Goal: Information Seeking & Learning: Check status

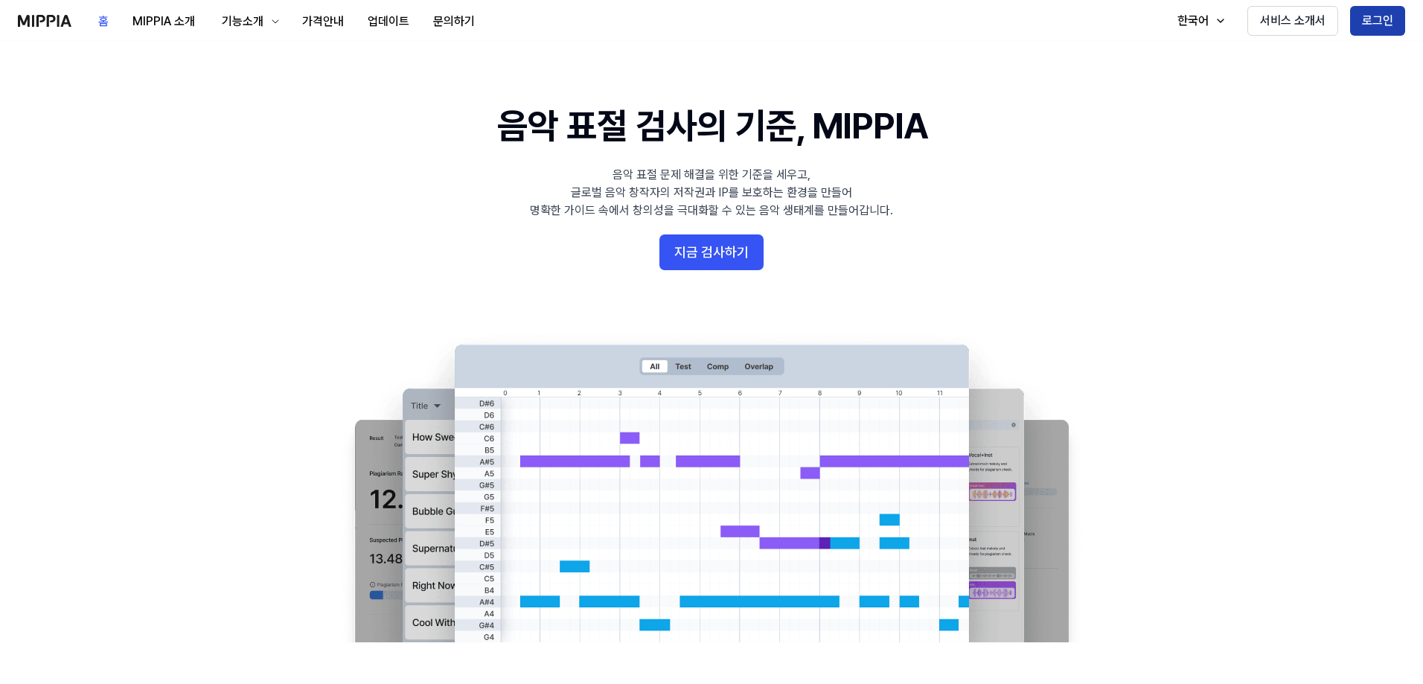
click at [1390, 20] on button "로그인" at bounding box center [1378, 21] width 55 height 30
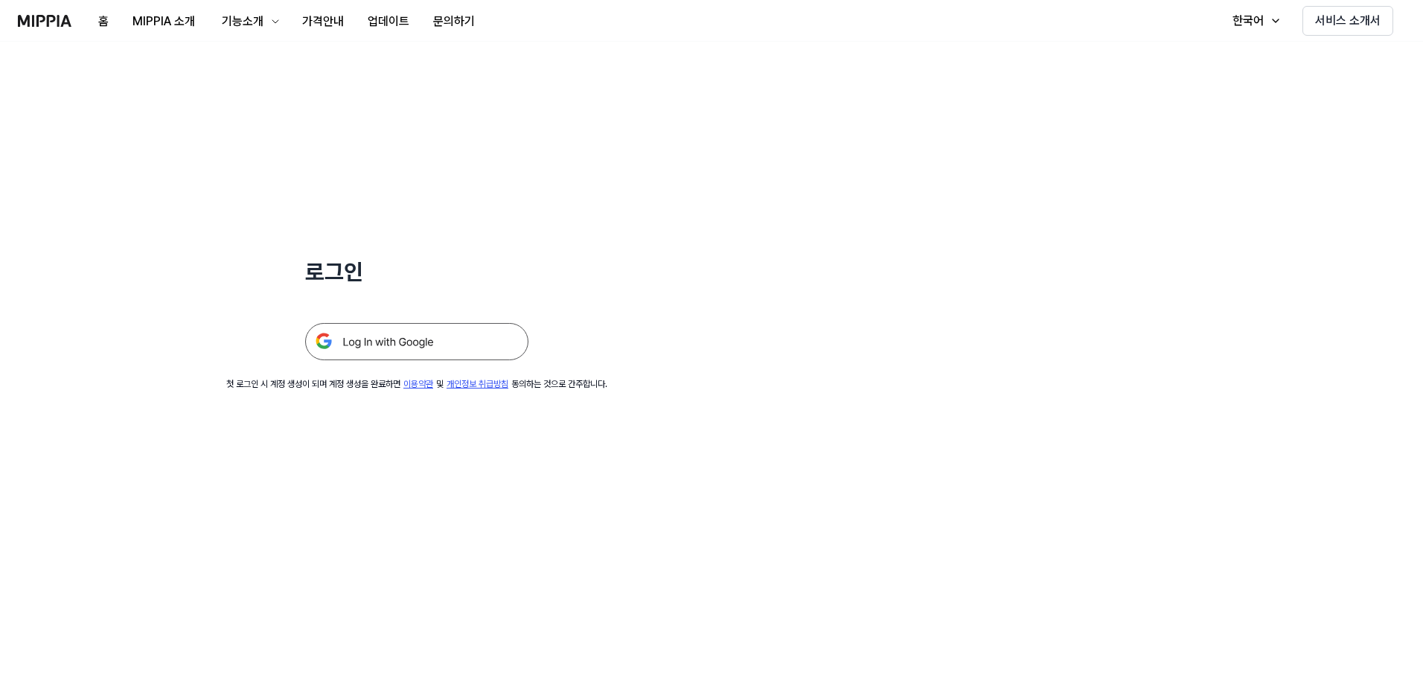
click at [406, 352] on img at bounding box center [416, 341] width 223 height 37
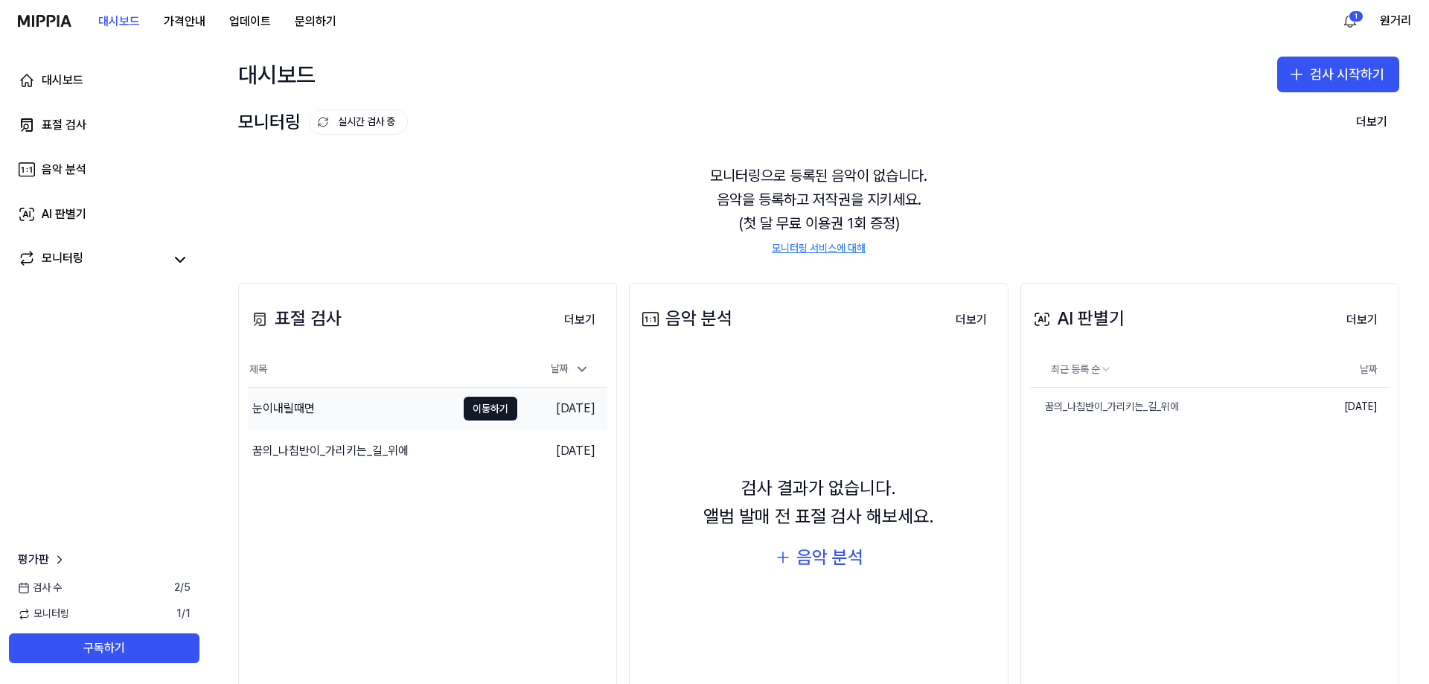
click at [370, 404] on div "눈이내릴때면" at bounding box center [352, 409] width 208 height 42
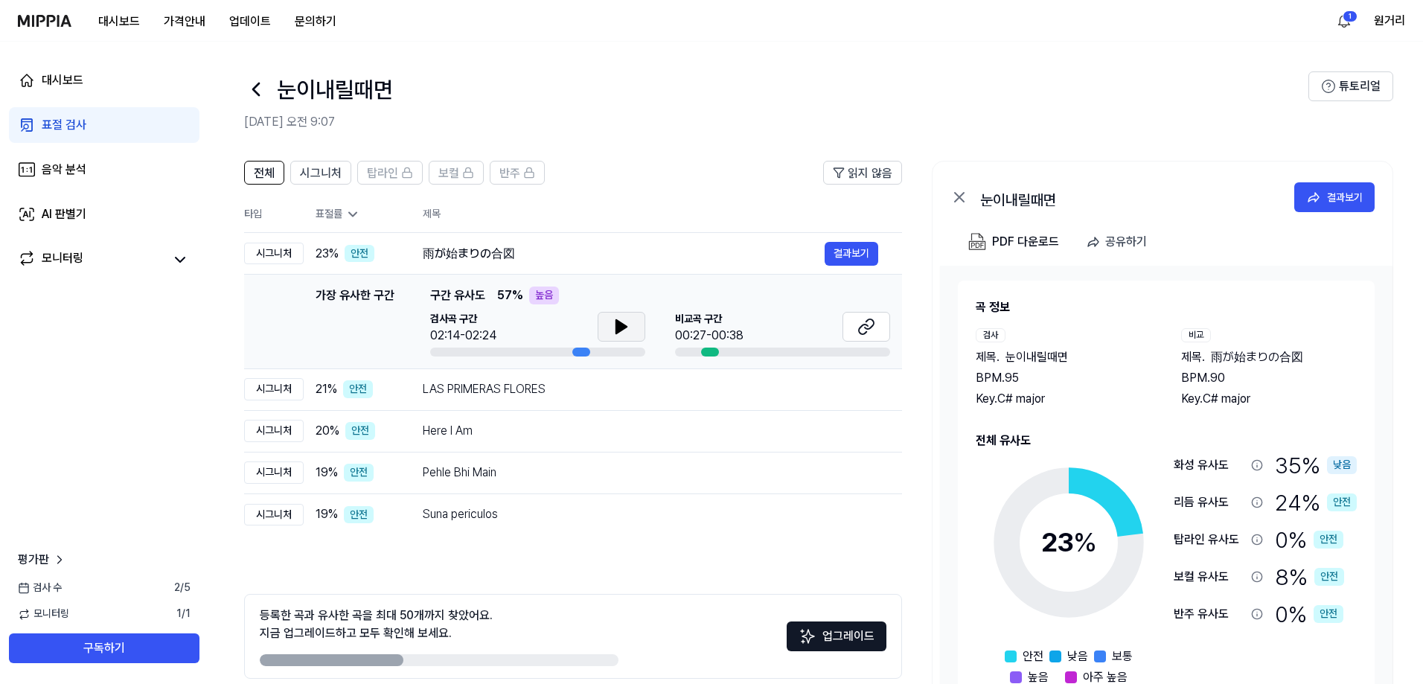
click at [618, 322] on icon at bounding box center [621, 326] width 10 height 13
click at [623, 322] on icon at bounding box center [624, 327] width 3 height 12
click at [59, 564] on icon at bounding box center [59, 559] width 15 height 15
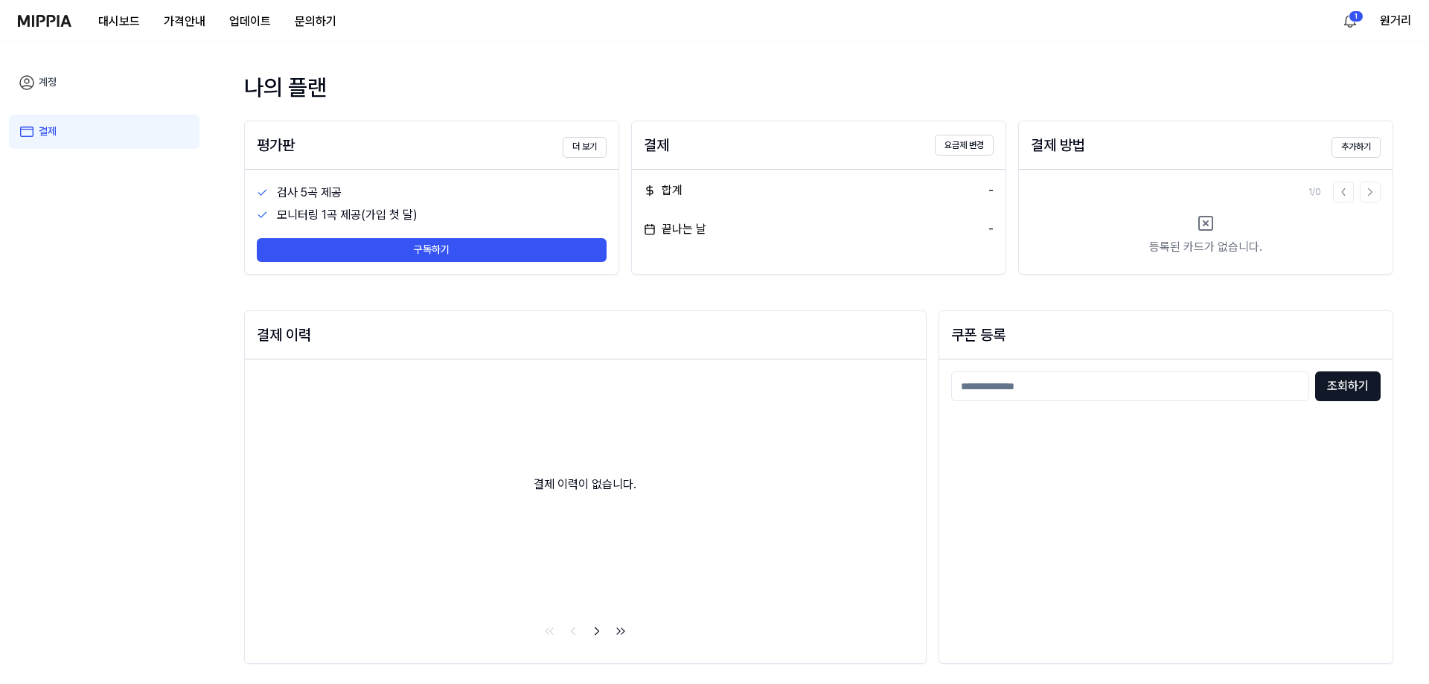
click at [74, 92] on link "계정" at bounding box center [104, 83] width 191 height 34
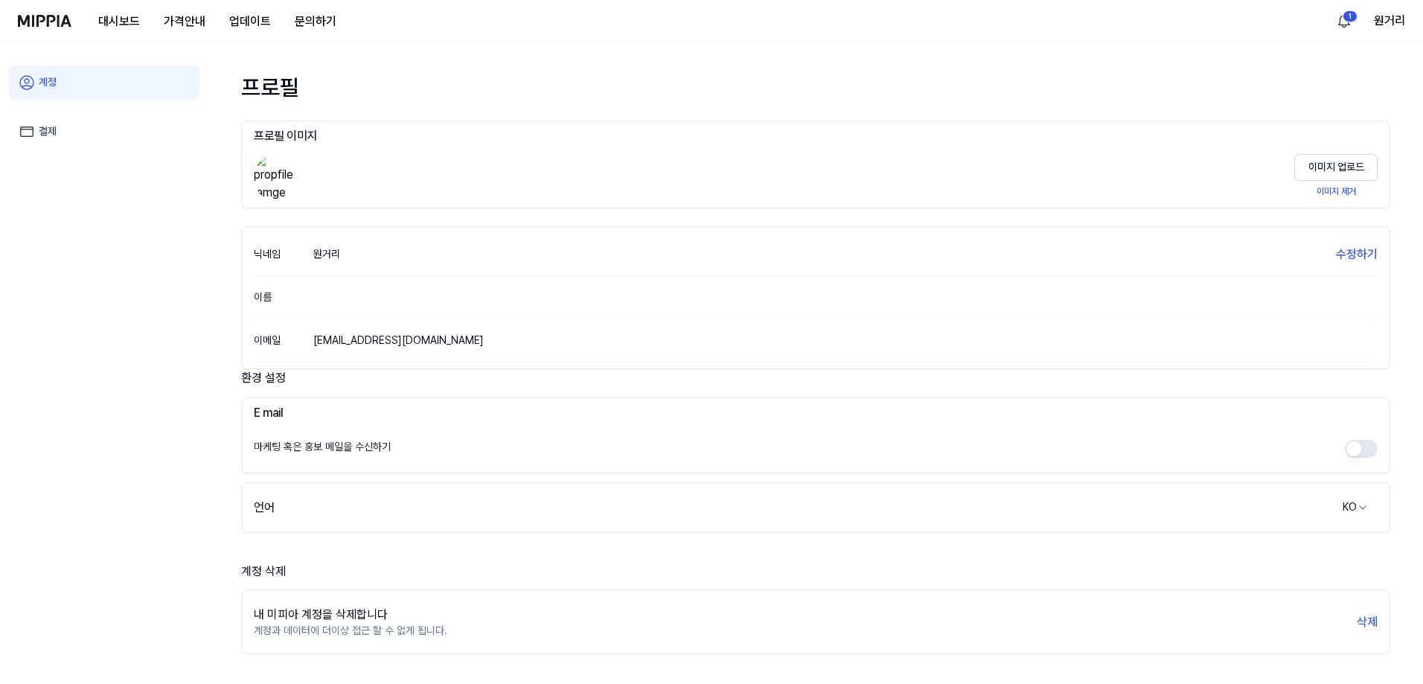
click at [66, 22] on img at bounding box center [45, 21] width 54 height 12
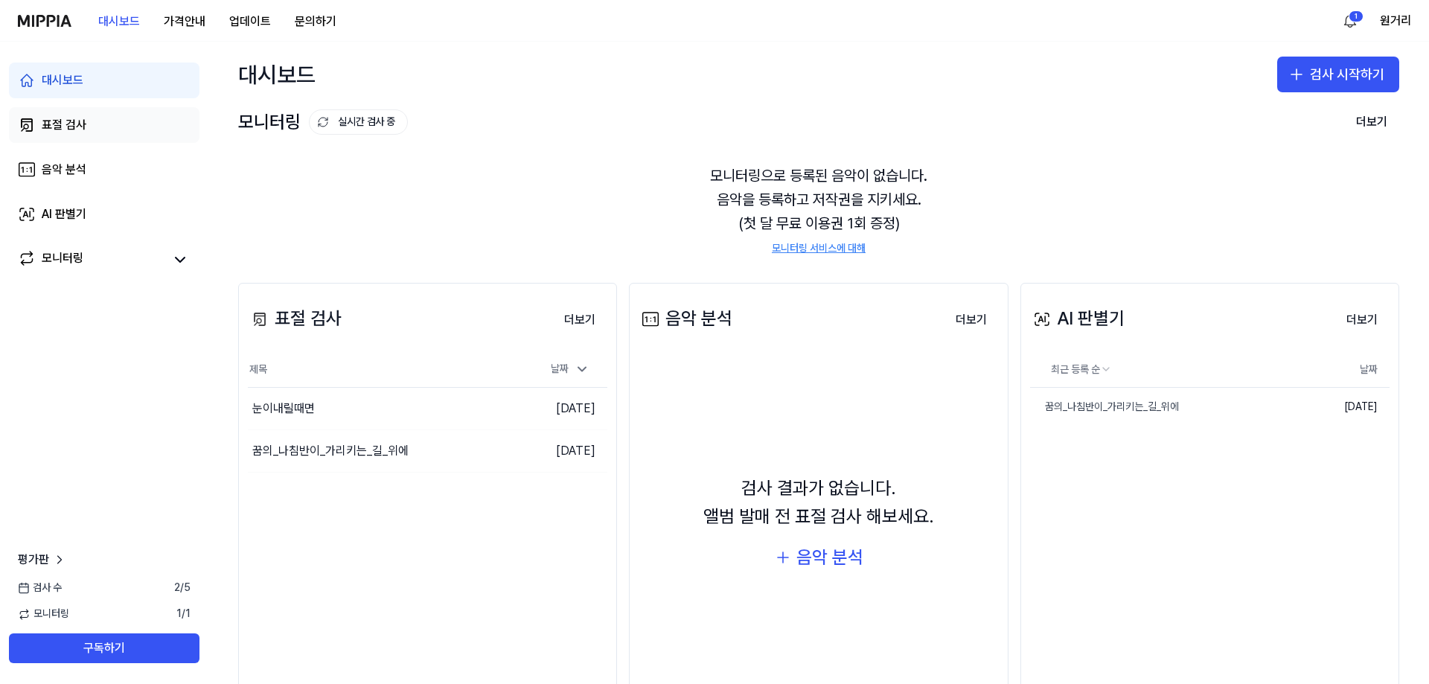
click at [80, 111] on link "표절 검사" at bounding box center [104, 125] width 191 height 36
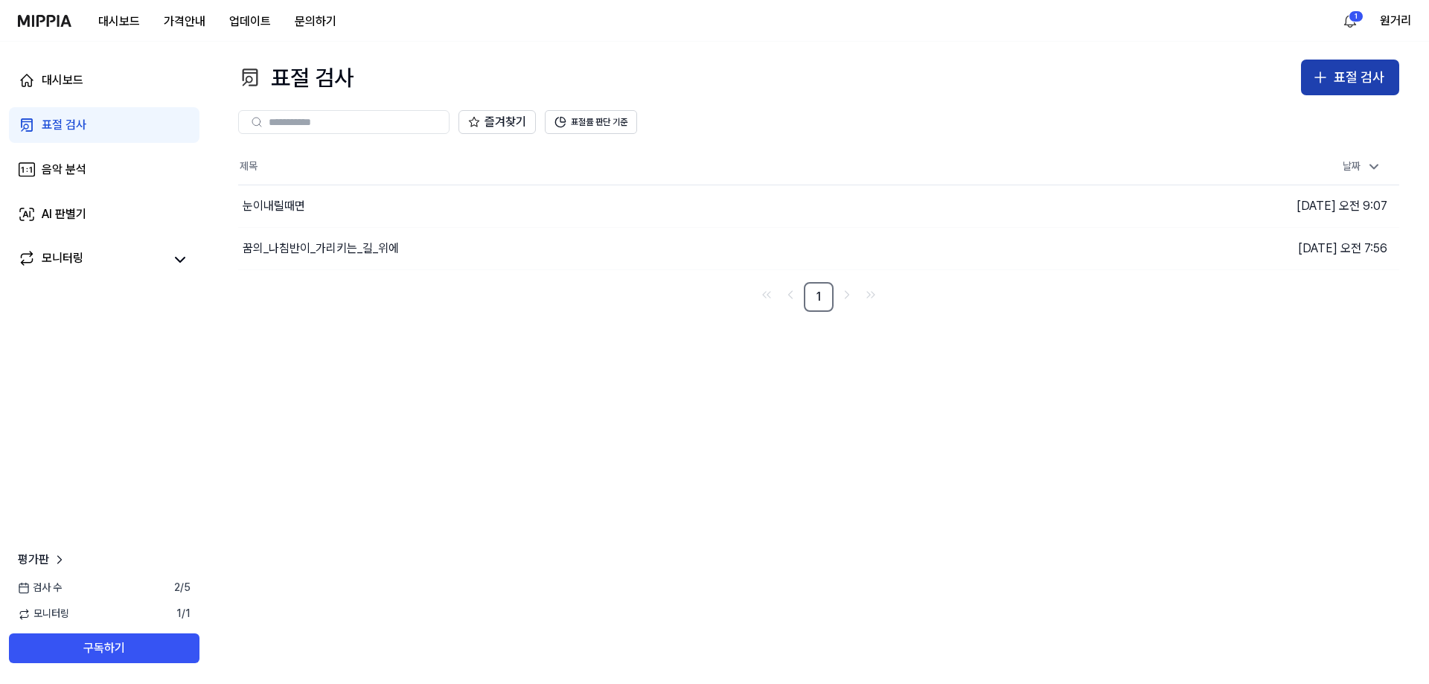
click at [1377, 71] on div "표절 검사" at bounding box center [1359, 78] width 51 height 22
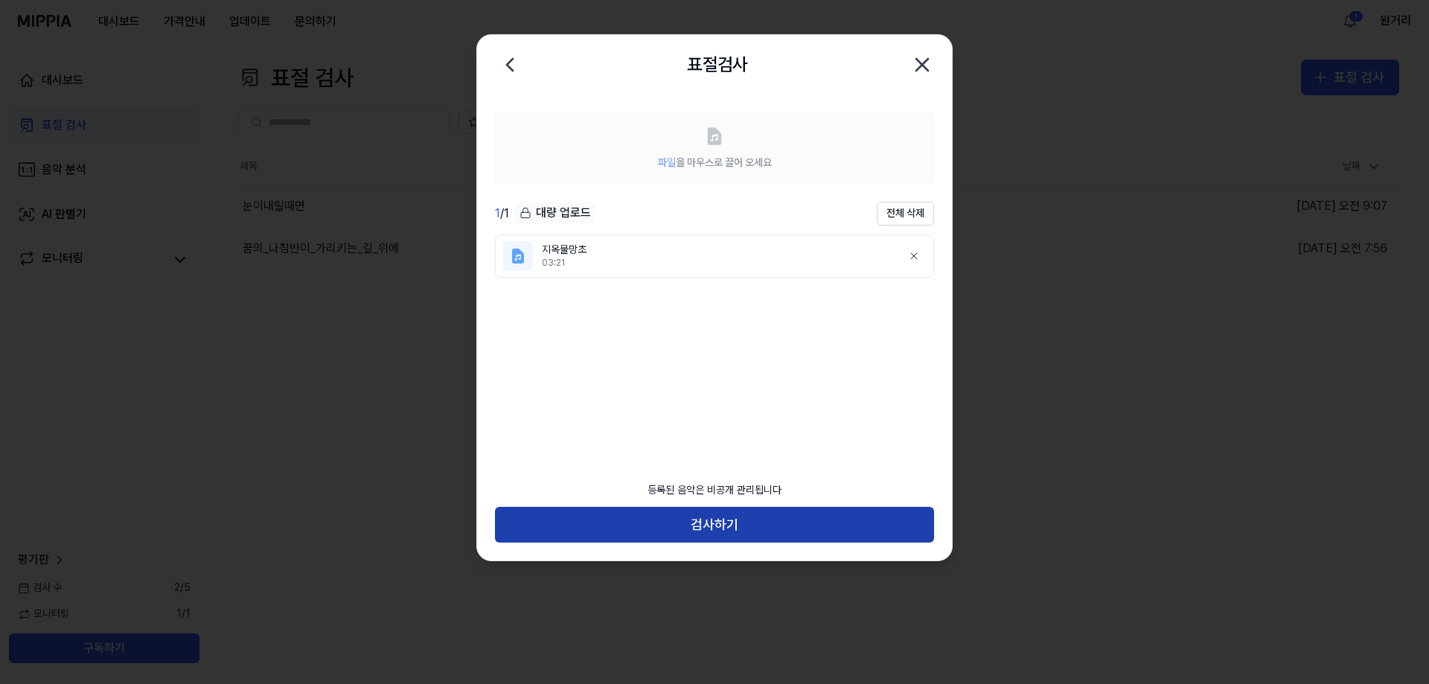
click at [702, 524] on button "검사하기" at bounding box center [714, 525] width 439 height 36
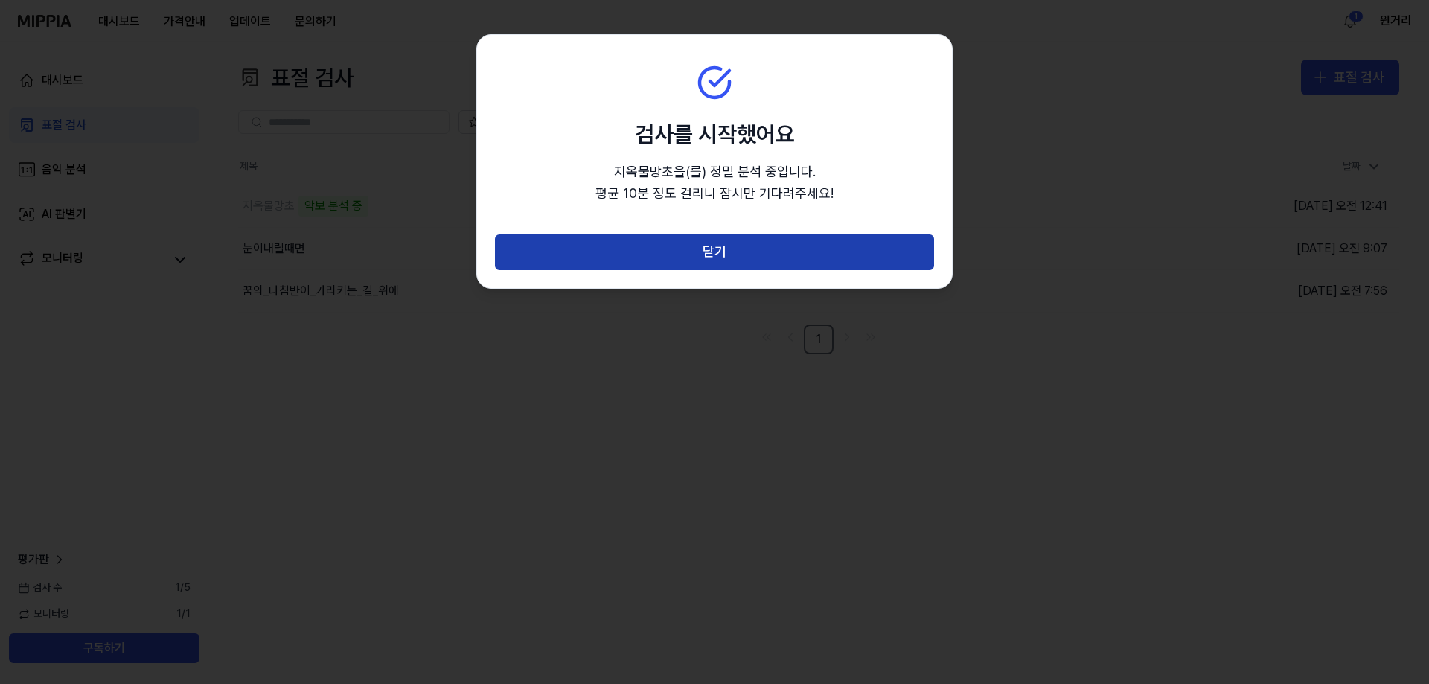
click at [717, 239] on button "닫기" at bounding box center [714, 253] width 439 height 36
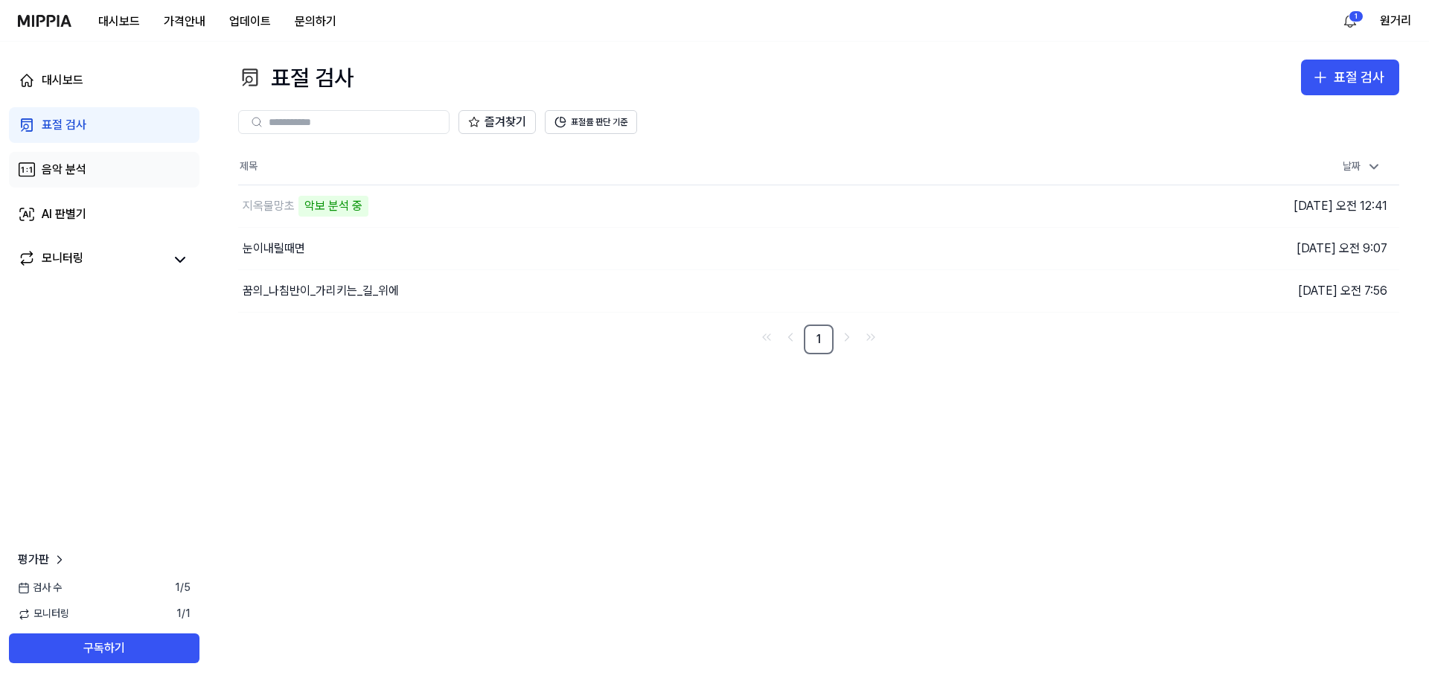
click at [65, 181] on link "음악 분석" at bounding box center [104, 170] width 191 height 36
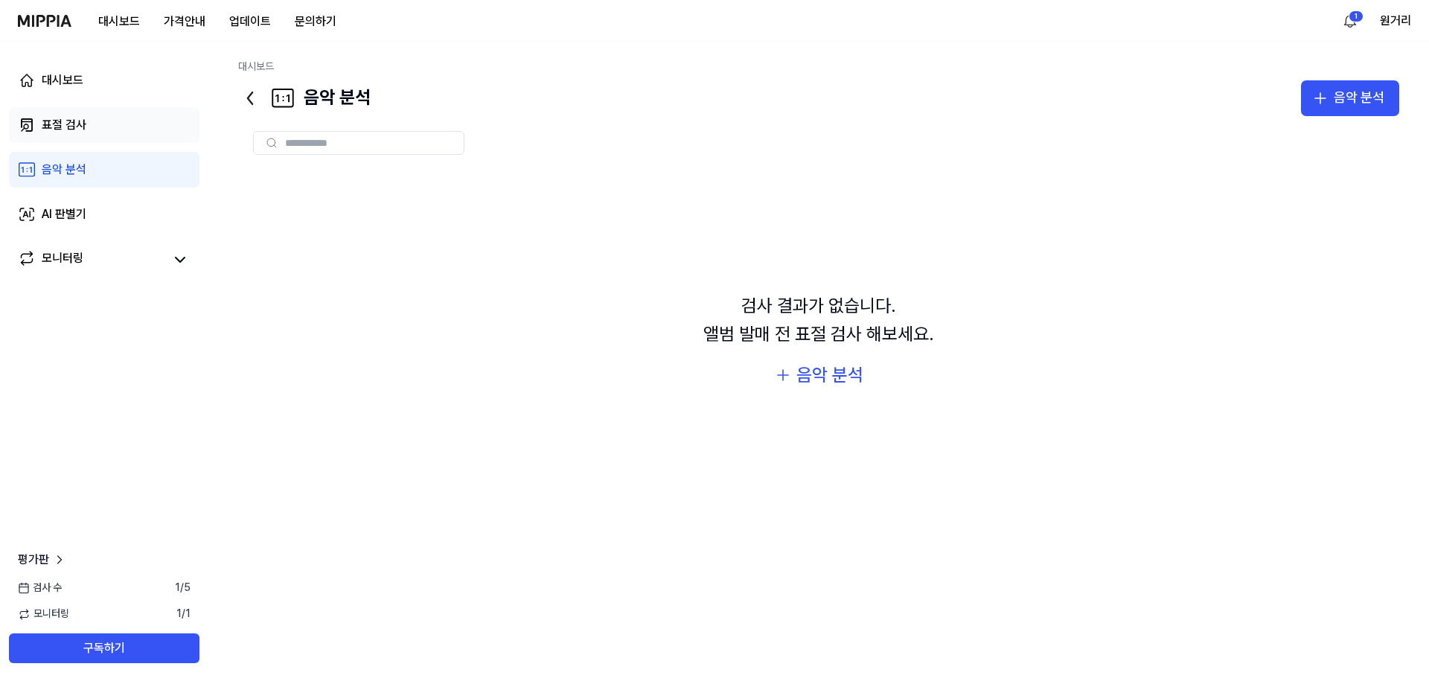
click at [75, 124] on div "표절 검사" at bounding box center [64, 125] width 45 height 18
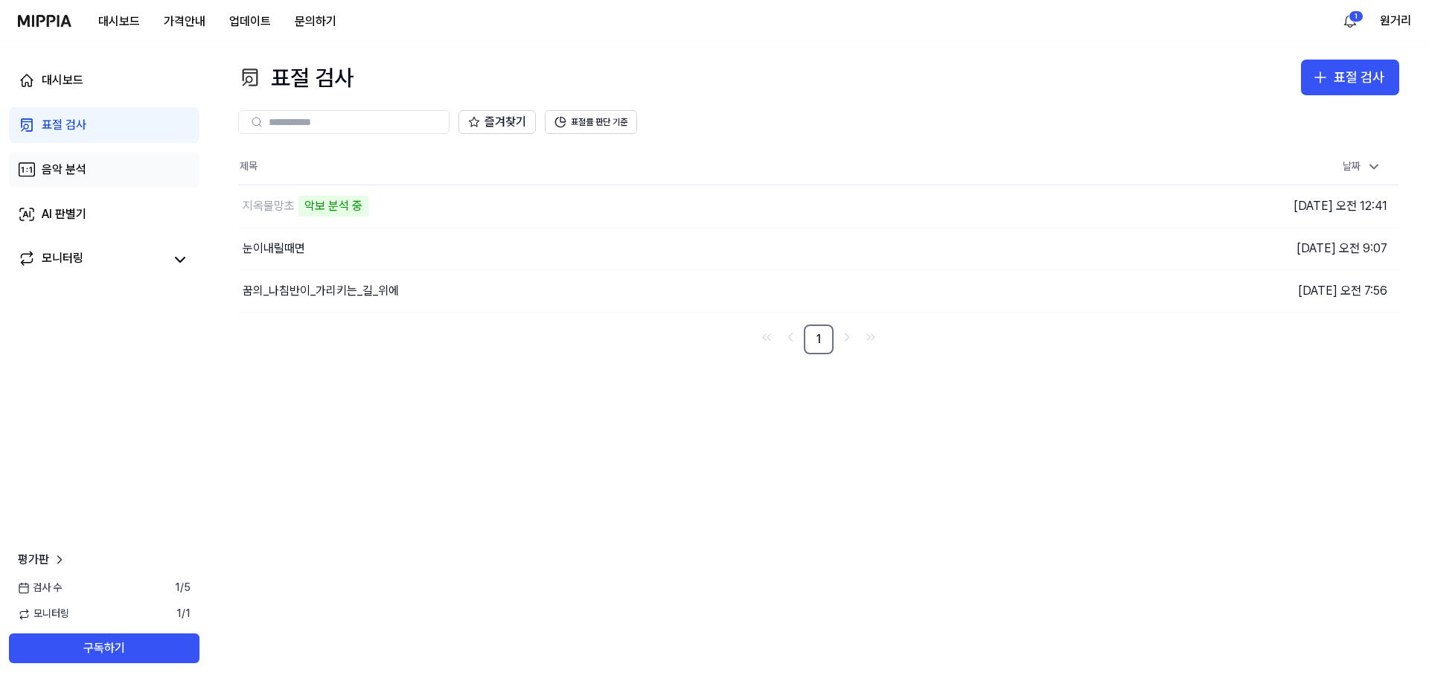
click at [69, 165] on div "음악 분석" at bounding box center [64, 170] width 45 height 18
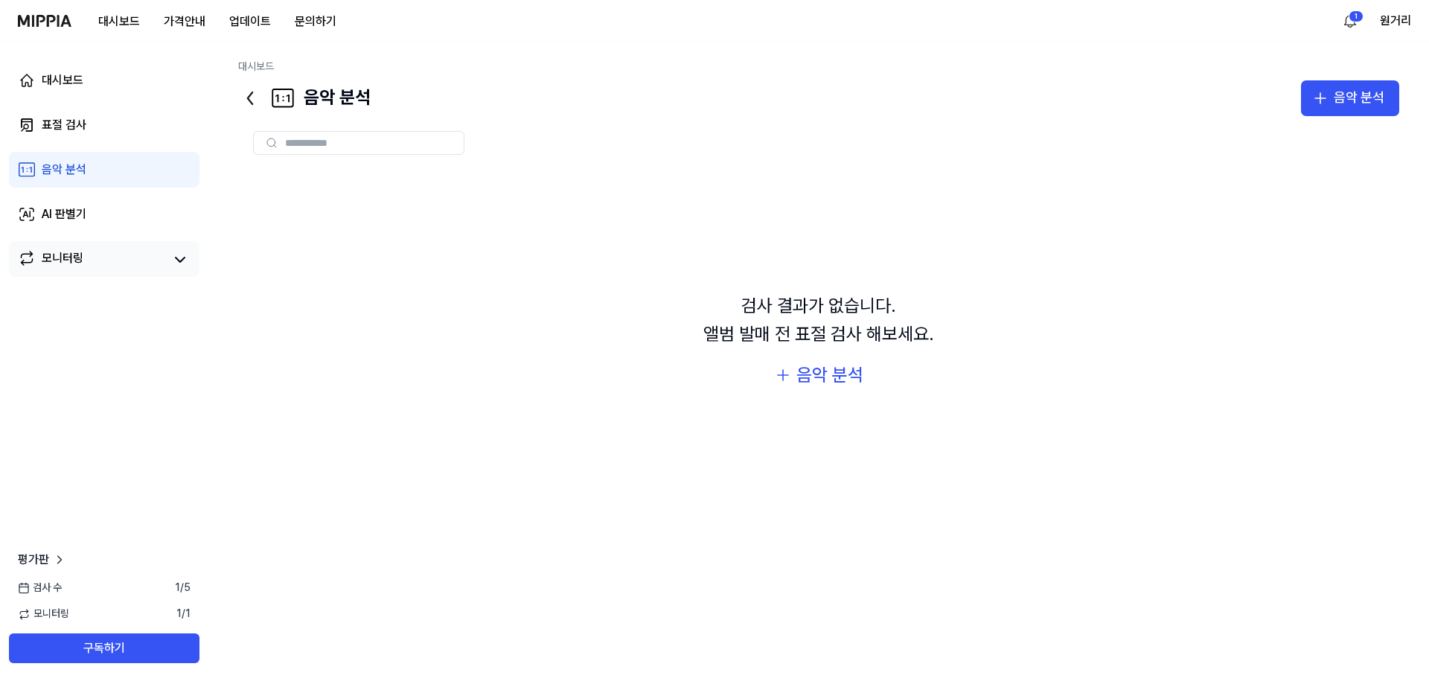
click at [74, 260] on div "모니터링" at bounding box center [63, 259] width 42 height 21
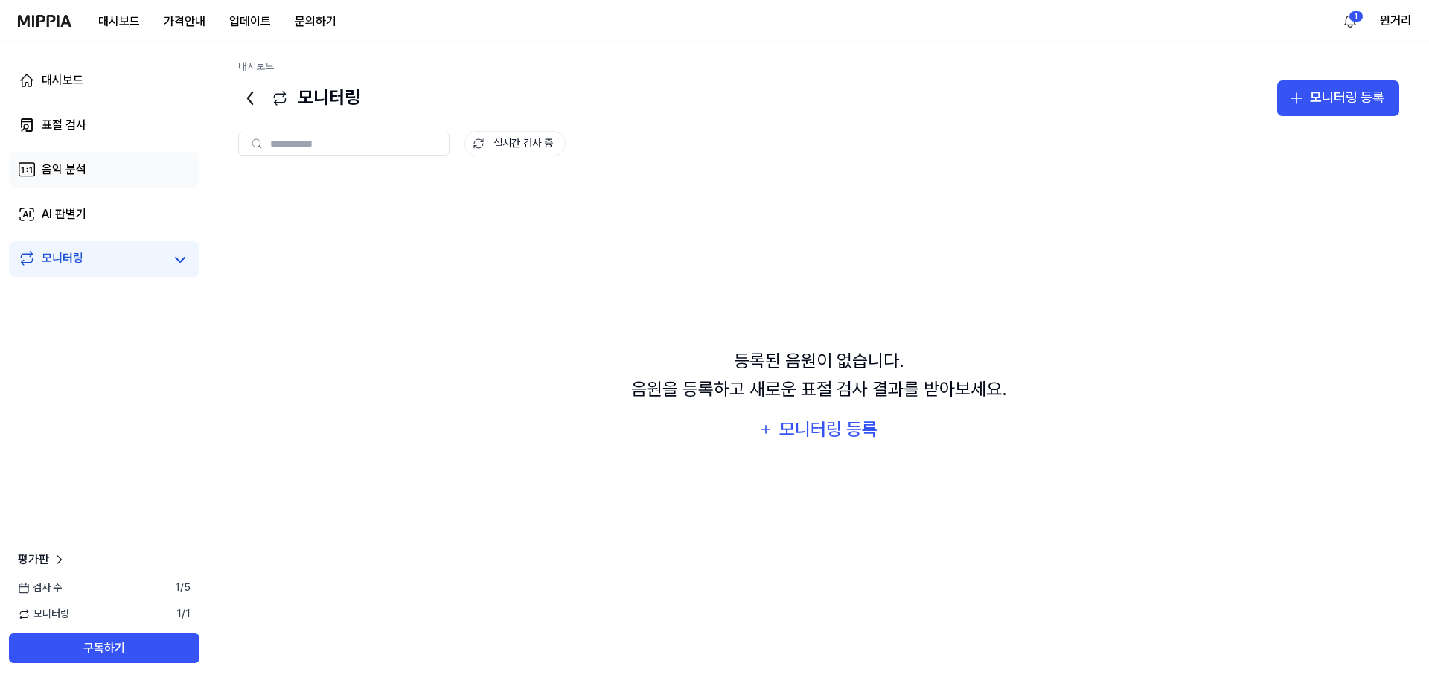
click at [82, 177] on div "음악 분석" at bounding box center [64, 170] width 45 height 18
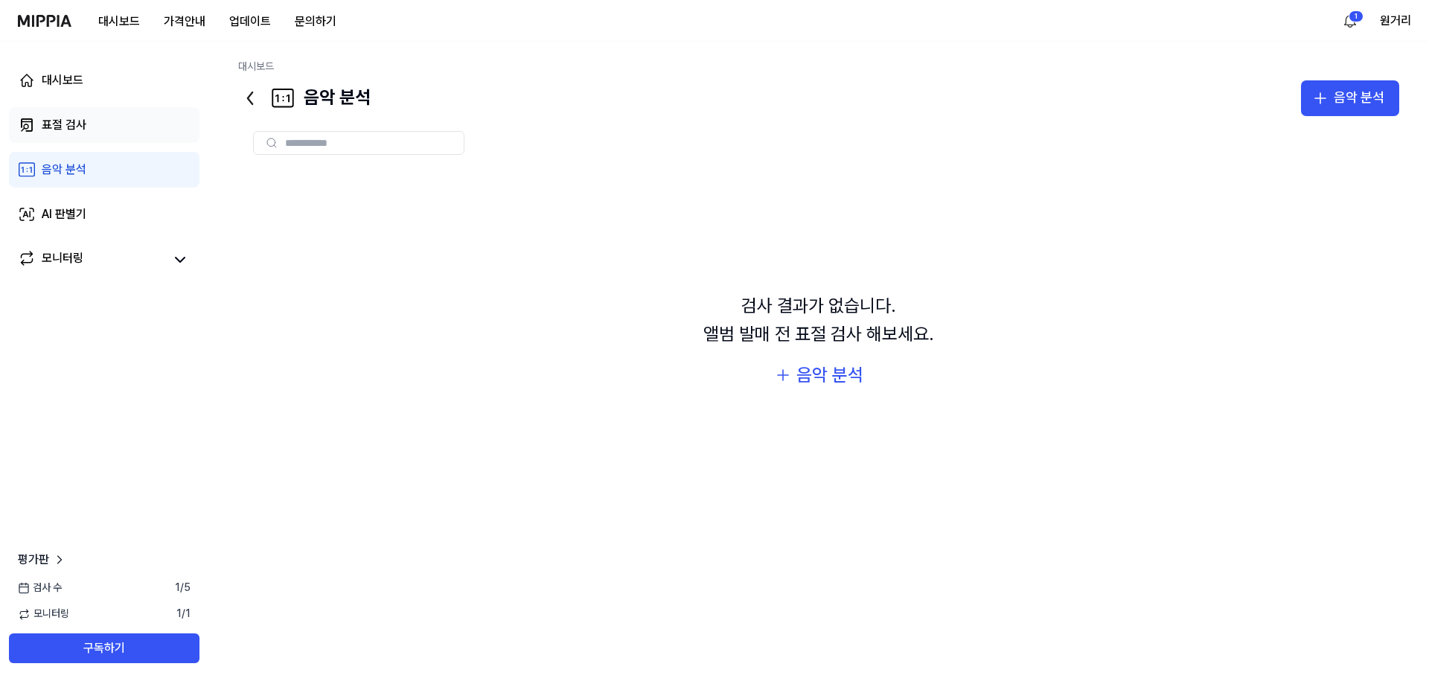
click at [109, 124] on link "표절 검사" at bounding box center [104, 125] width 191 height 36
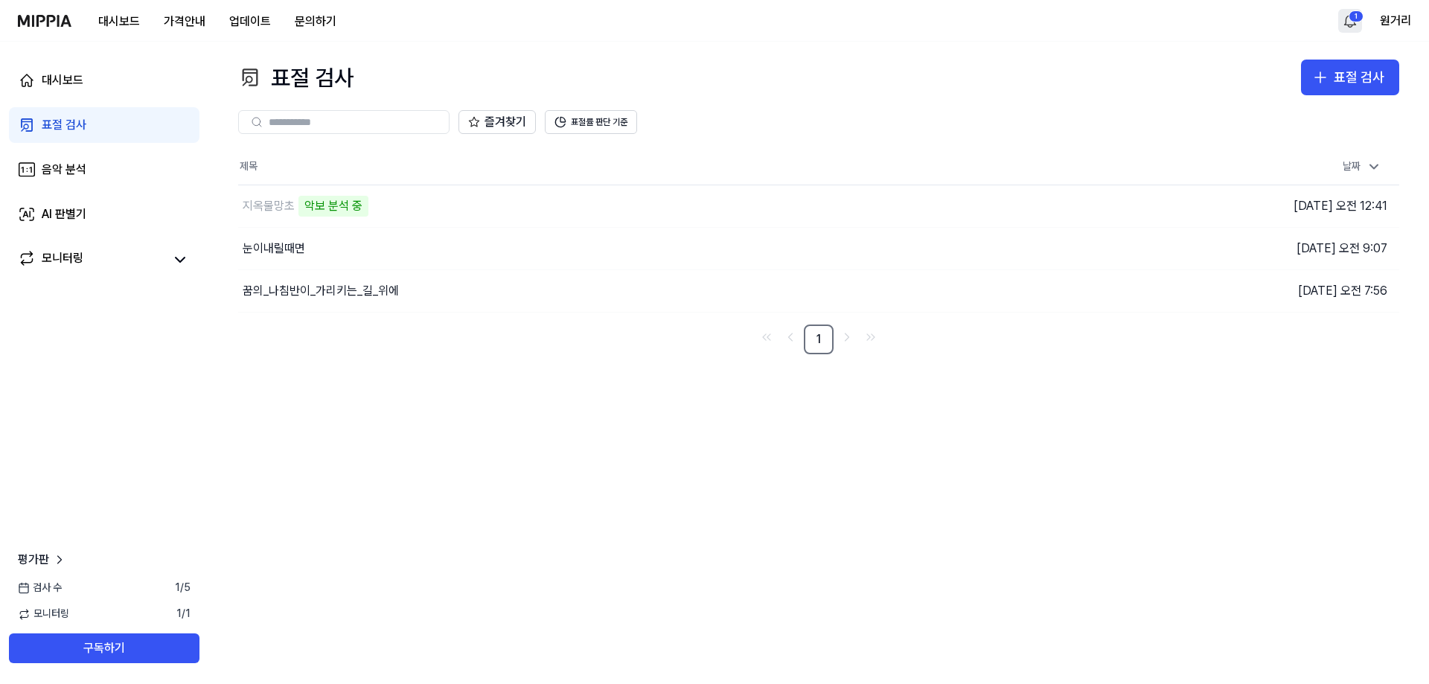
click at [1347, 16] on html "대시보드 가격안내 업데이트 문의하기 1 원거리 대시보드 표절 검사 음악 분석 AI 판별기 모니터링 평가판 검사 수 1 / 5 모니터링 1 / …" at bounding box center [714, 342] width 1429 height 684
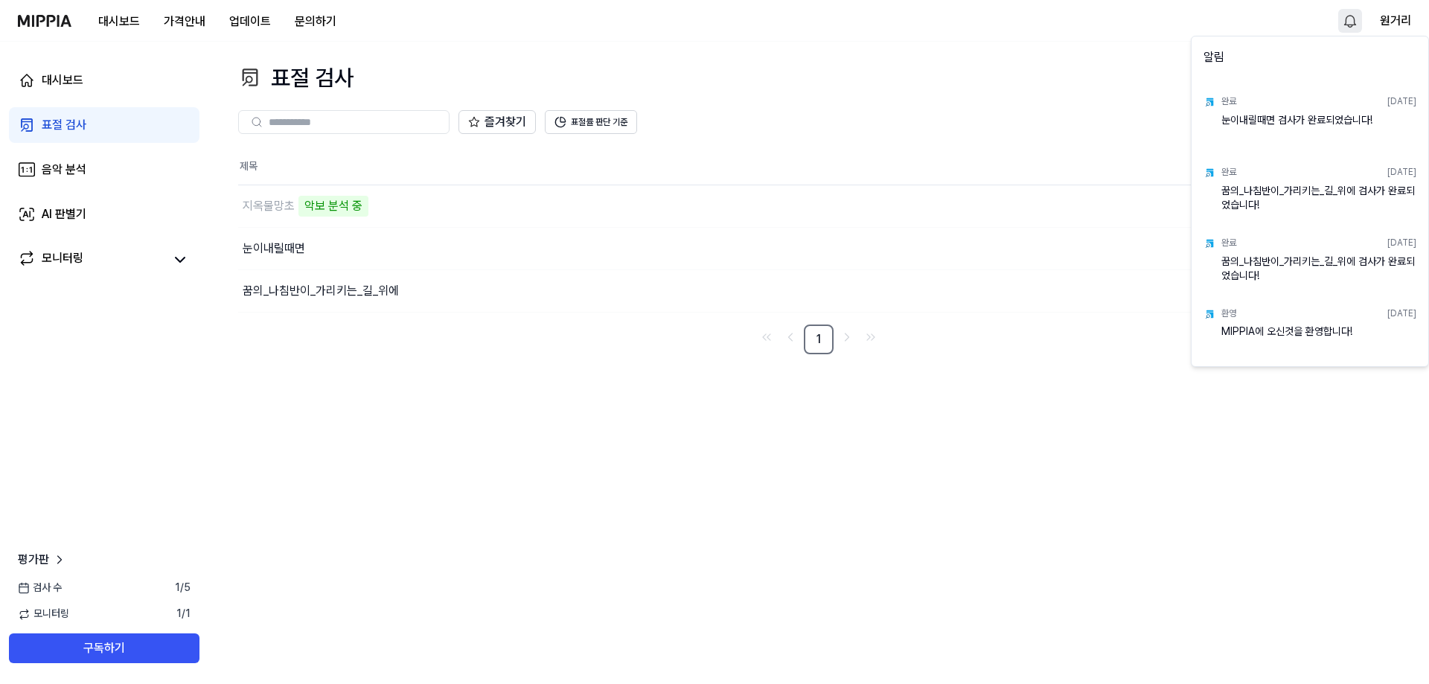
click at [1347, 16] on html "대시보드 가격안내 업데이트 문의하기 원거리 대시보드 표절 검사 음악 분석 AI 판별기 모니터링 평가판 검사 수 1 / 5 모니터링 1 / 1 …" at bounding box center [714, 342] width 1429 height 684
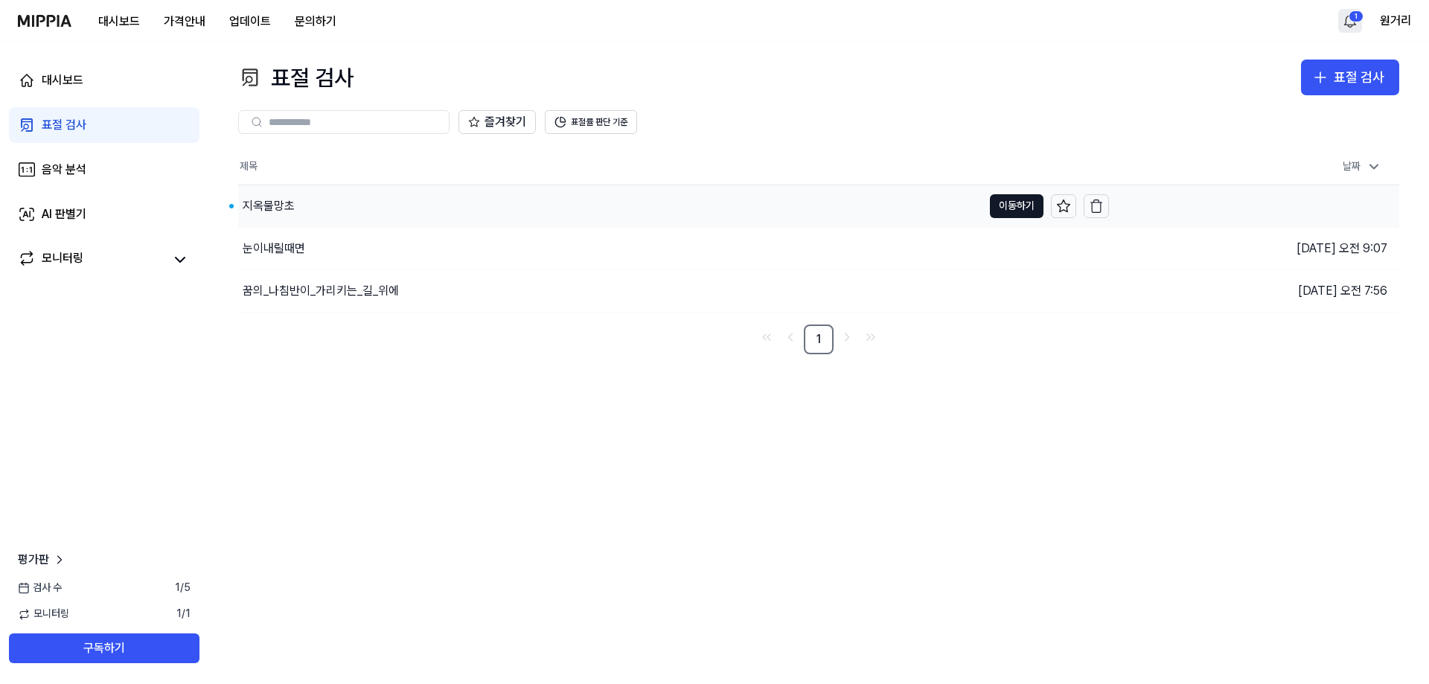
click at [282, 200] on div "지옥물망초" at bounding box center [269, 206] width 52 height 18
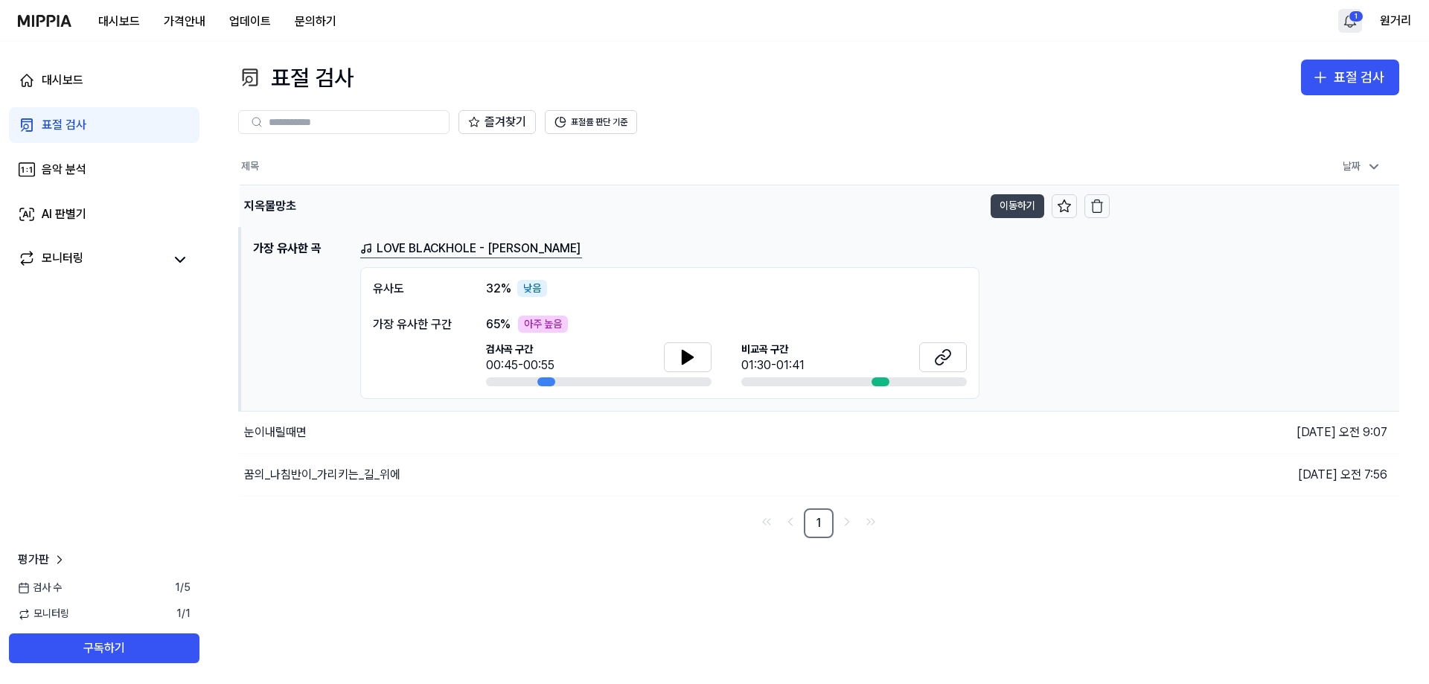
click at [998, 203] on button "이동하기" at bounding box center [1018, 206] width 54 height 24
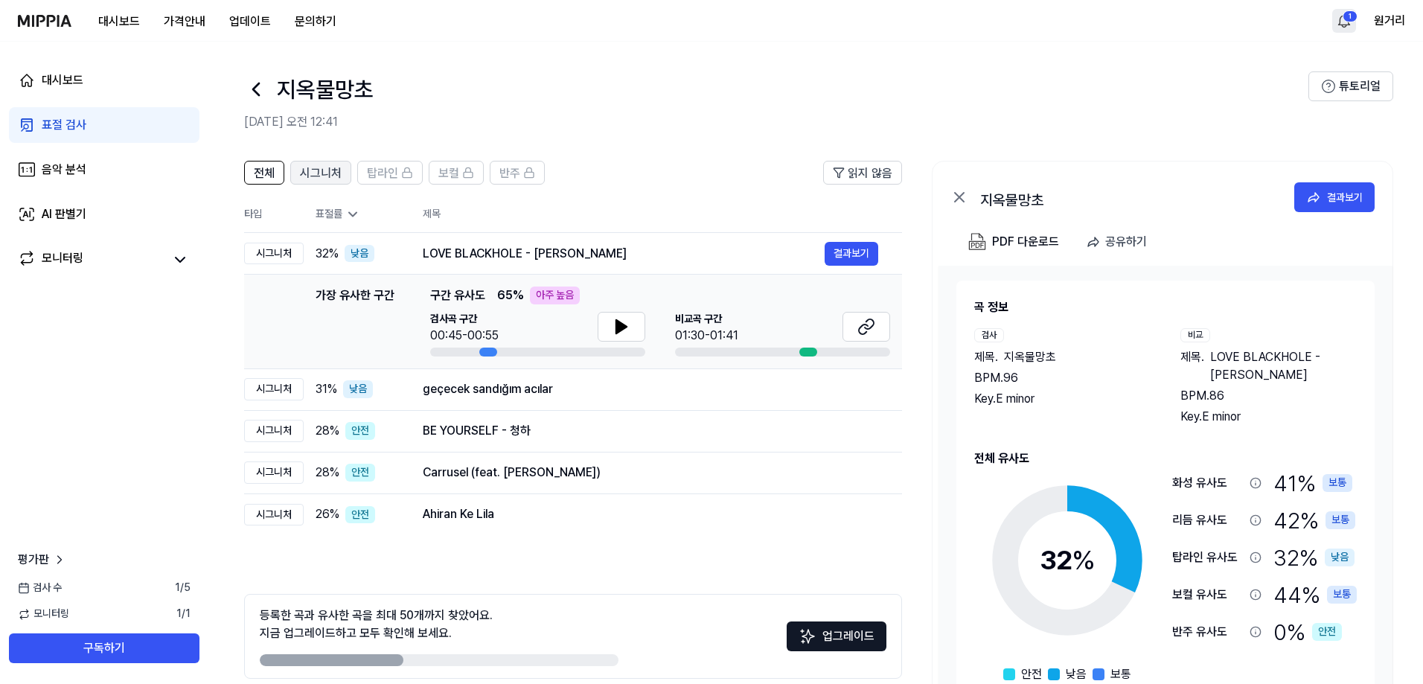
click at [331, 180] on span "시그니처" at bounding box center [321, 174] width 42 height 18
click at [268, 170] on span "전체" at bounding box center [264, 174] width 21 height 18
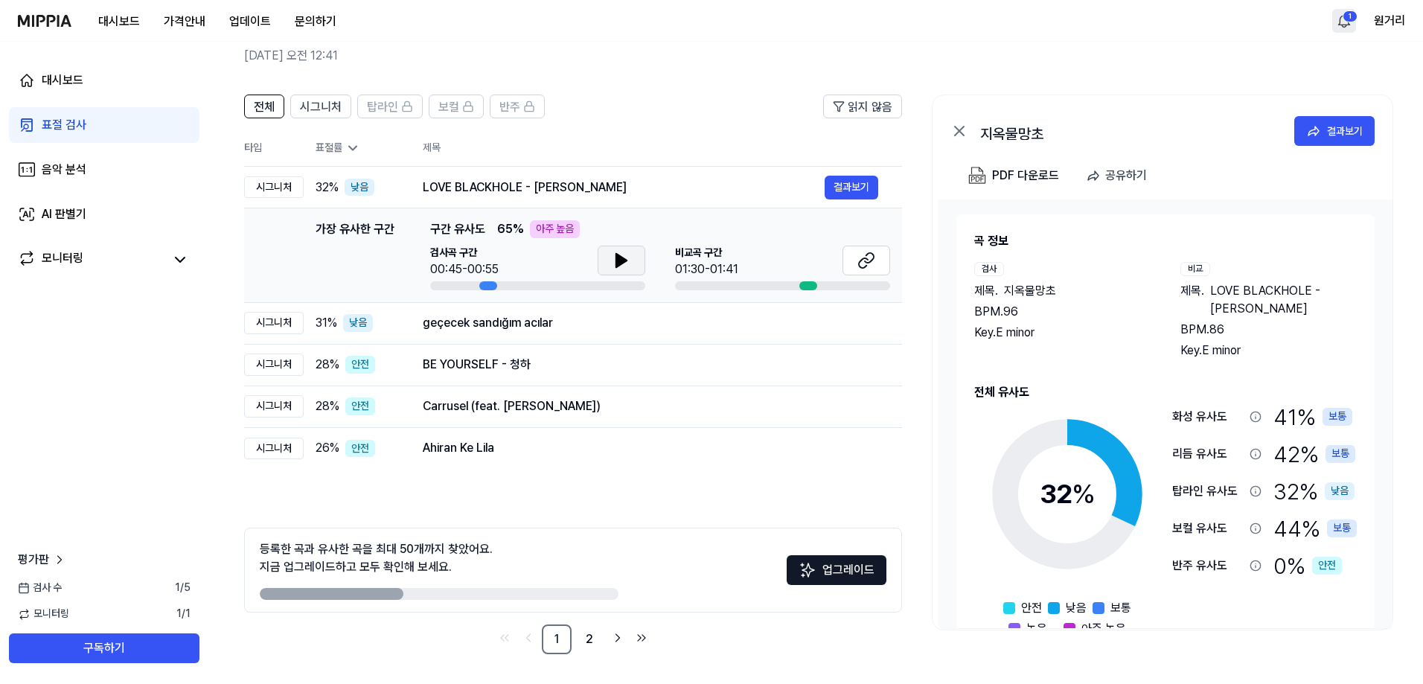
click at [627, 271] on button at bounding box center [622, 261] width 48 height 30
click at [620, 258] on icon at bounding box center [618, 261] width 3 height 12
click at [324, 331] on span "31 %" at bounding box center [327, 323] width 22 height 18
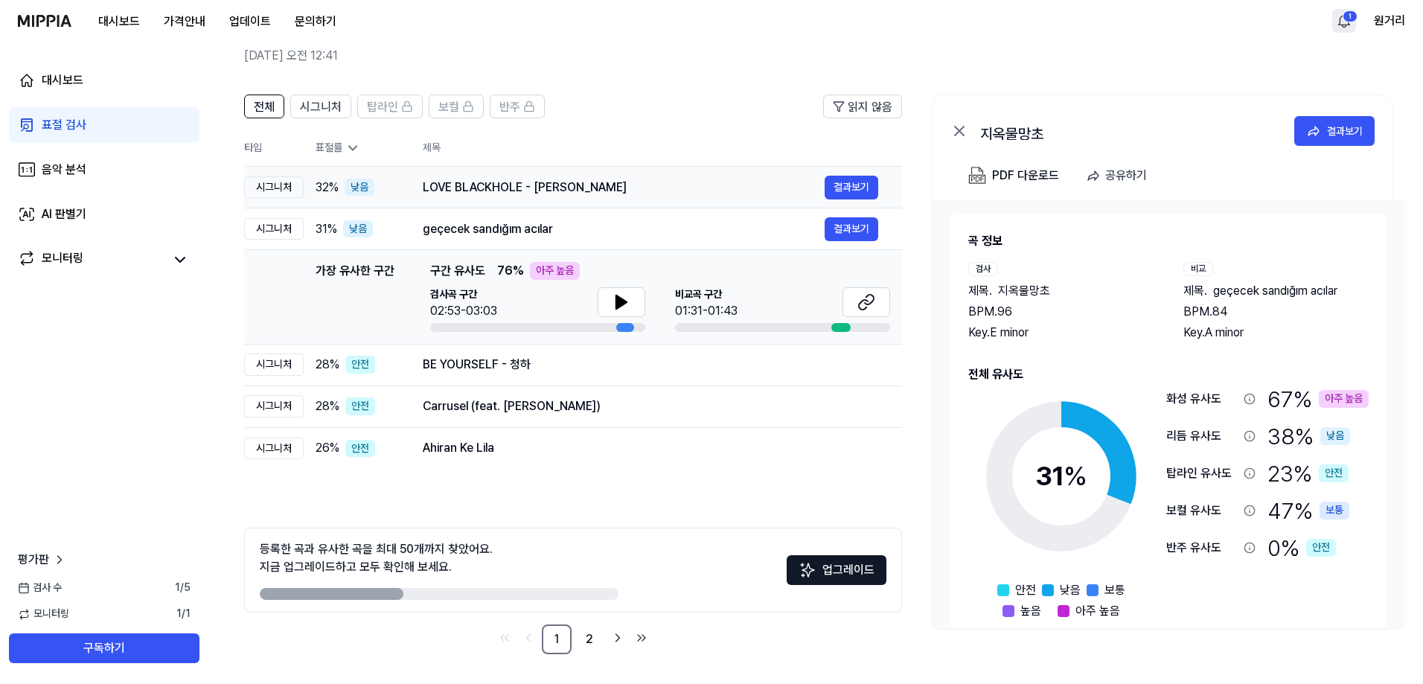
click at [315, 198] on td "32 % 낮음" at bounding box center [351, 188] width 95 height 42
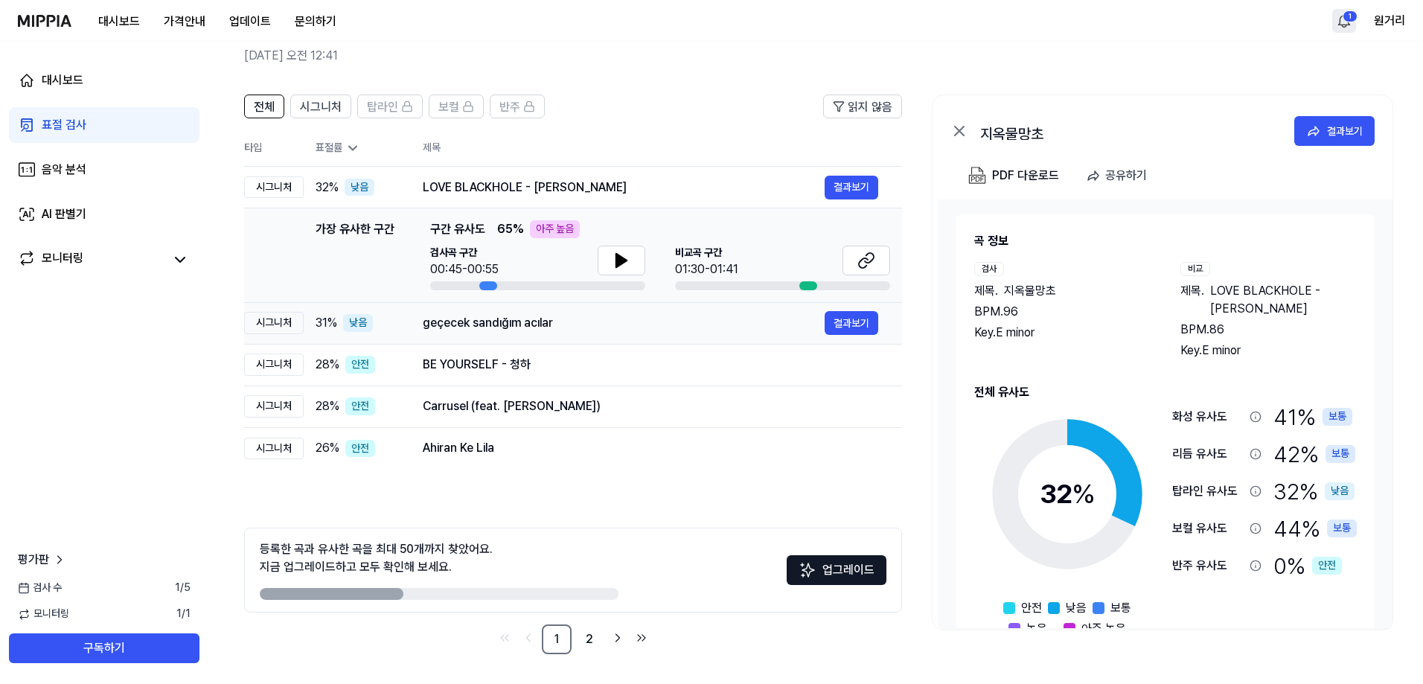
click at [315, 333] on td "31 % 낮음" at bounding box center [351, 323] width 95 height 42
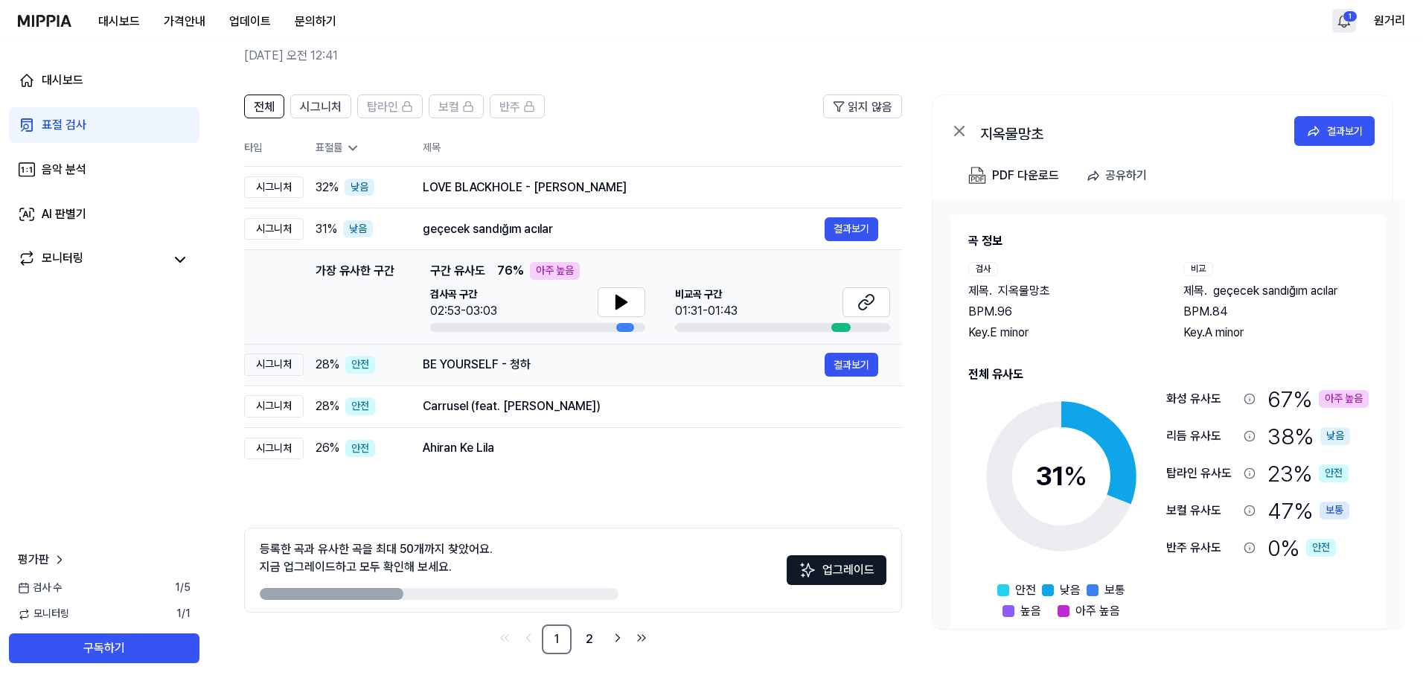
click at [326, 363] on span "28 %" at bounding box center [328, 365] width 24 height 18
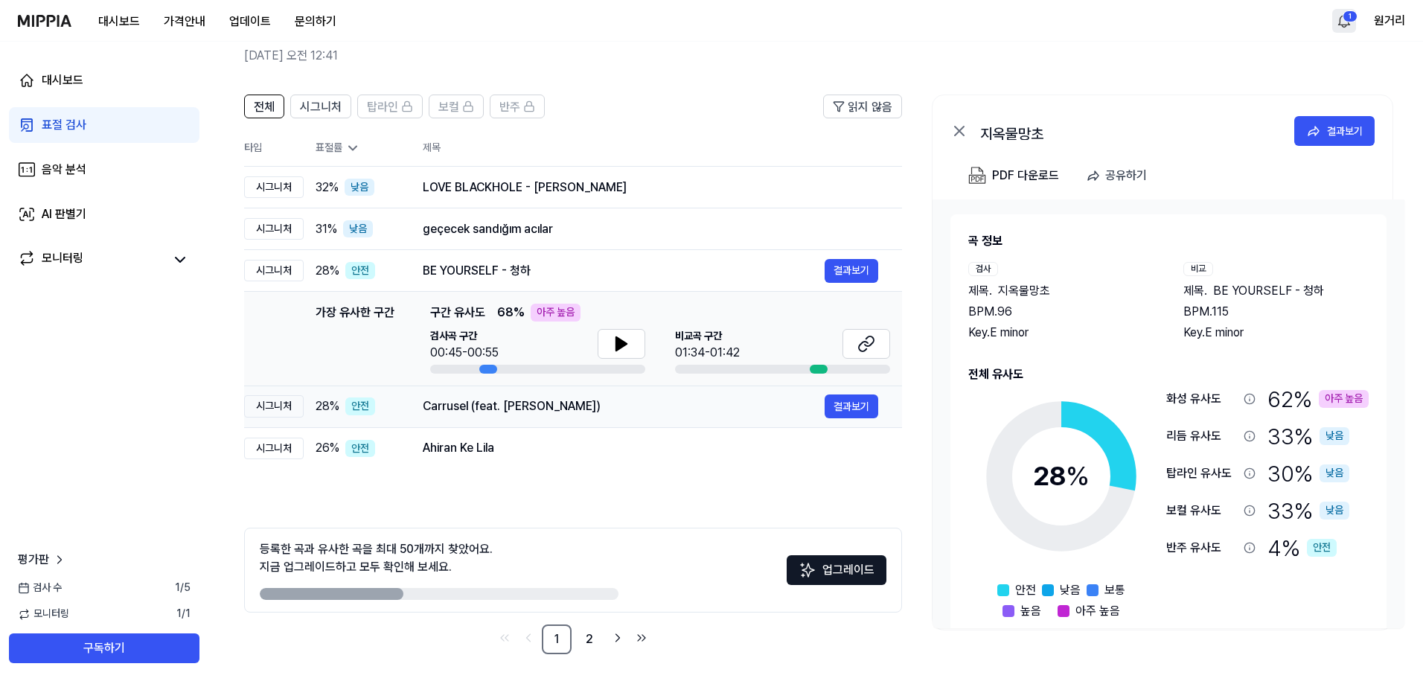
click at [327, 401] on span "28 %" at bounding box center [328, 407] width 24 height 18
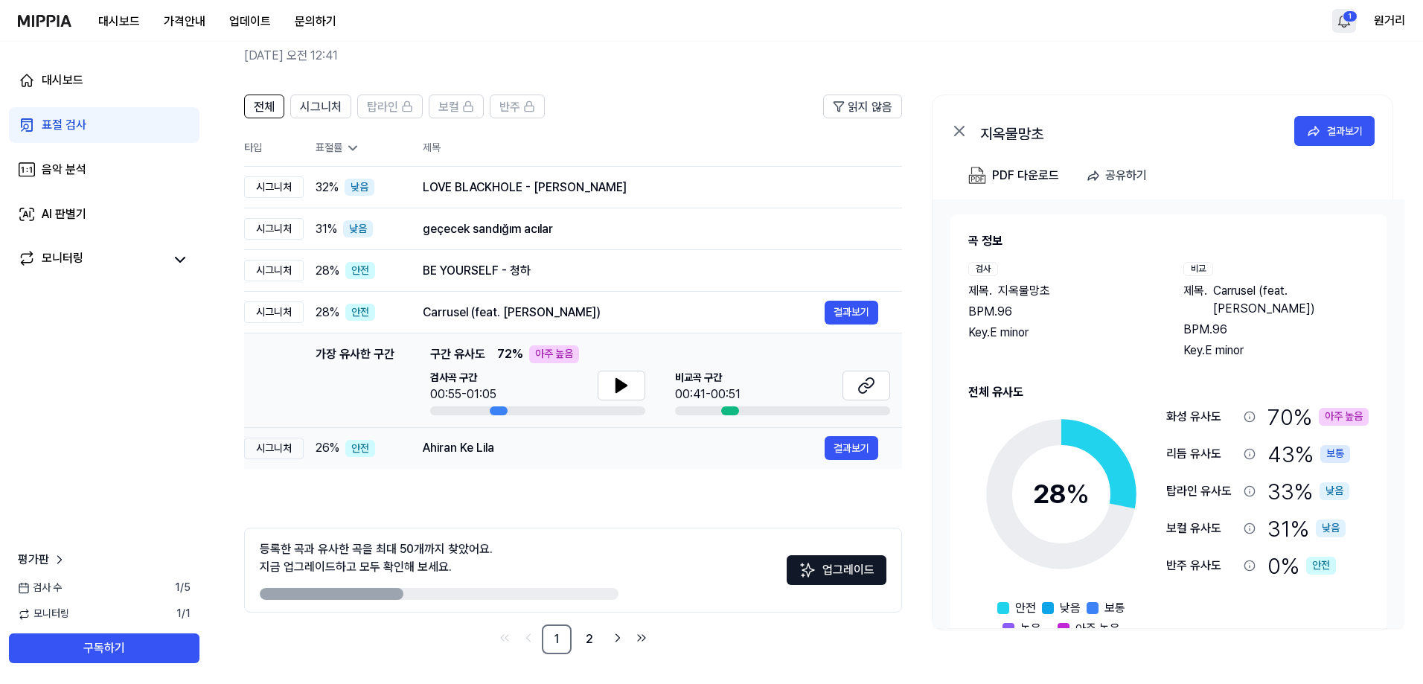
click at [328, 453] on span "26 %" at bounding box center [328, 448] width 24 height 18
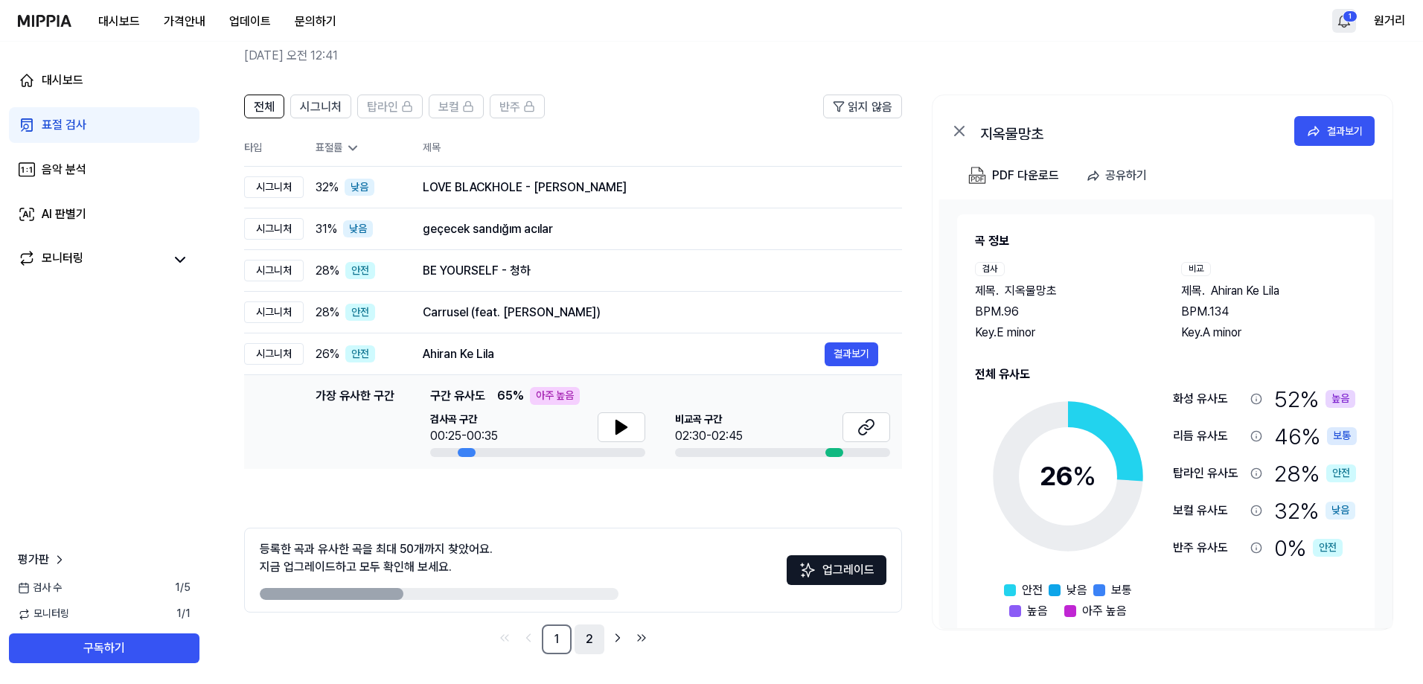
click at [589, 641] on link "2" at bounding box center [590, 640] width 30 height 30
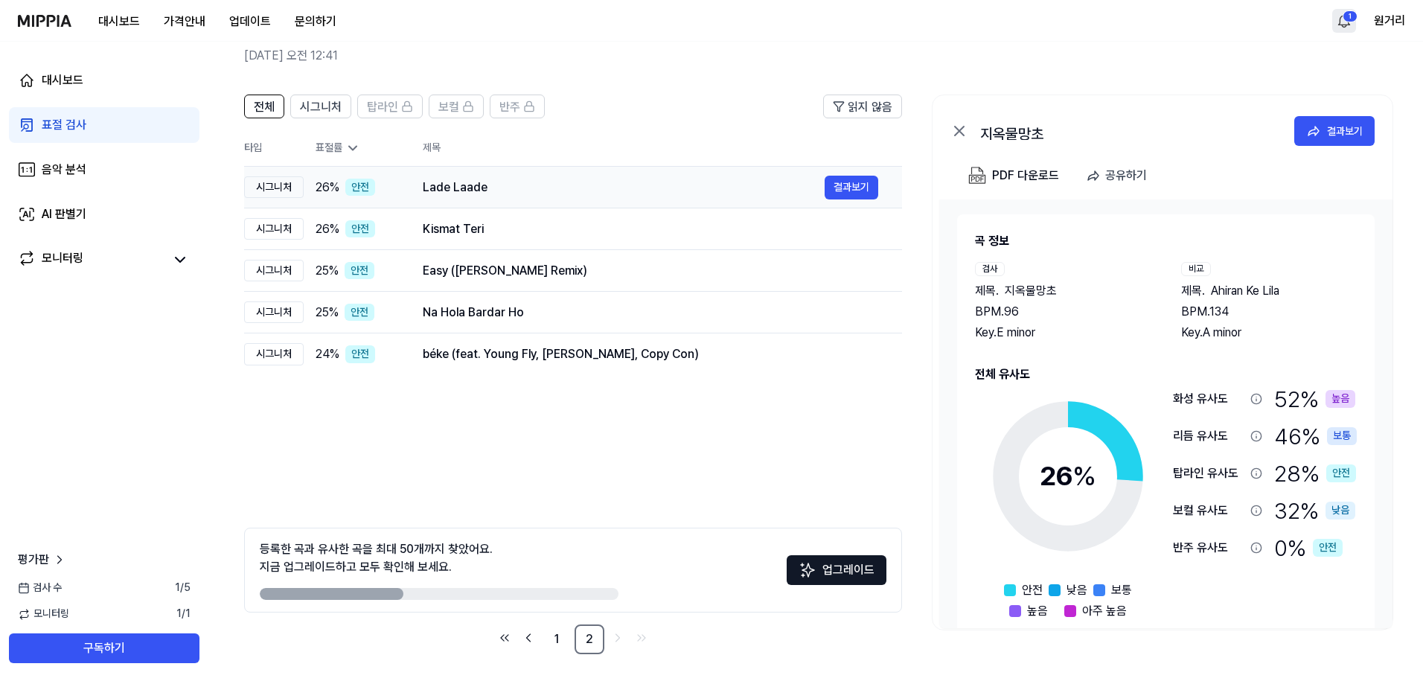
click at [318, 182] on span "26 %" at bounding box center [328, 188] width 24 height 18
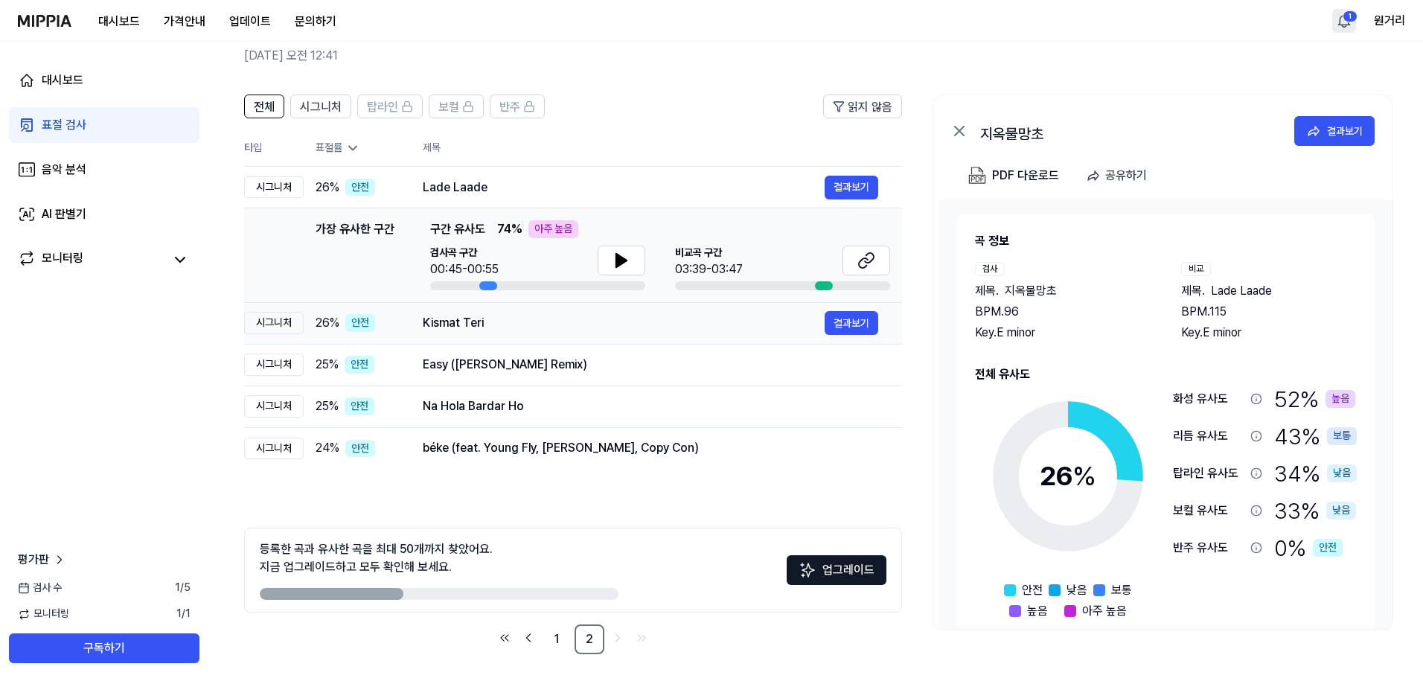
click at [334, 319] on span "26 %" at bounding box center [328, 323] width 24 height 18
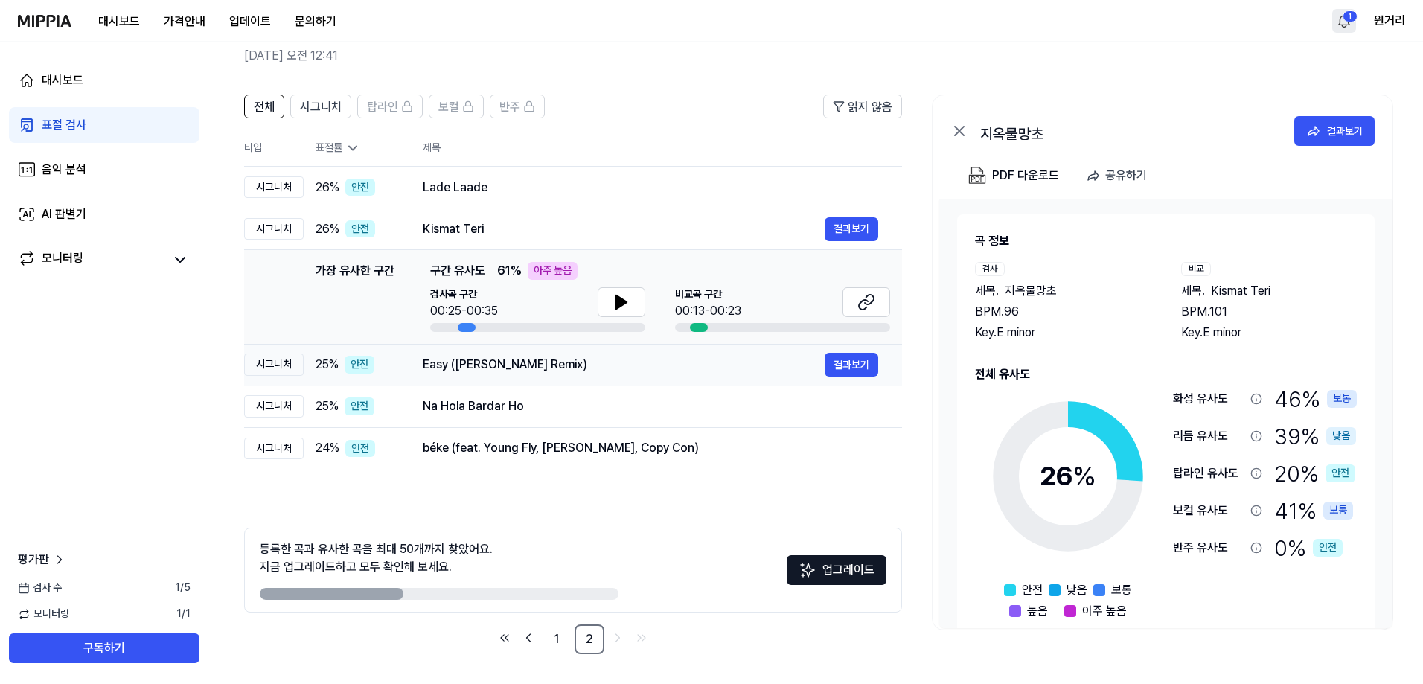
click at [328, 368] on span "25 %" at bounding box center [327, 365] width 23 height 18
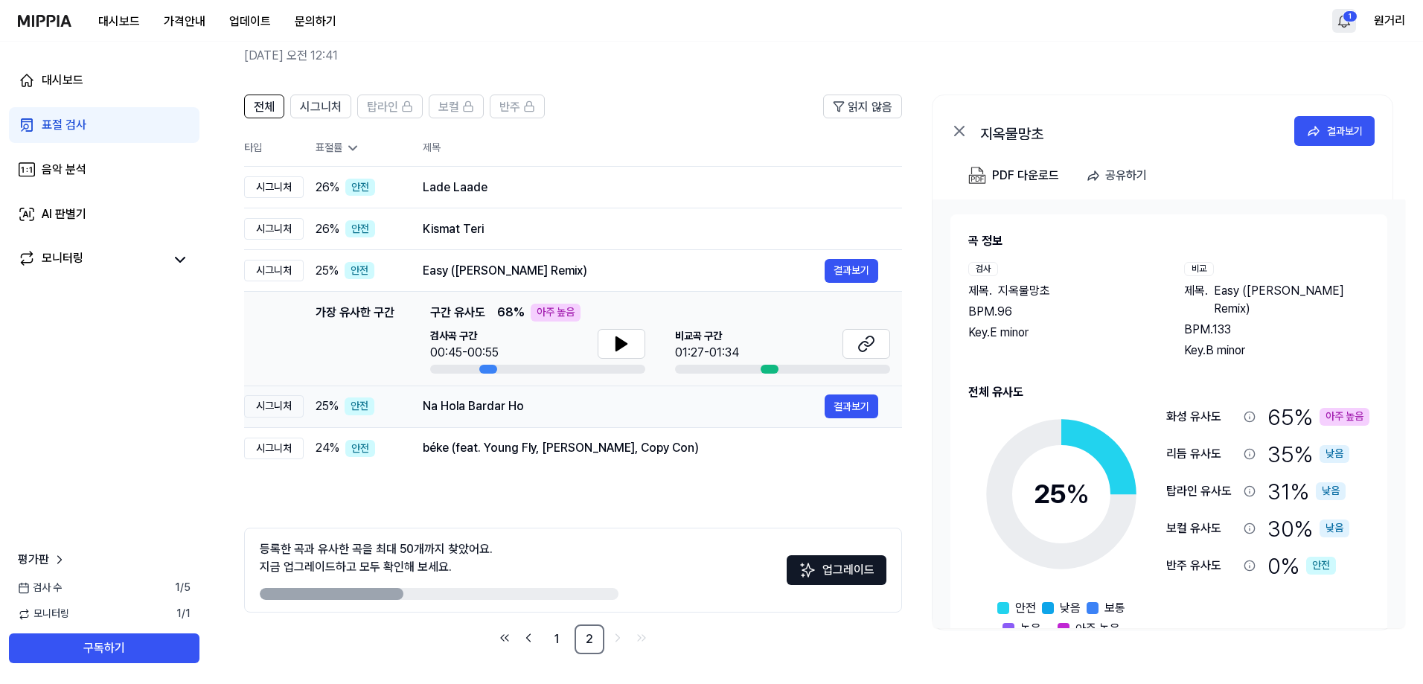
click at [326, 402] on span "25 %" at bounding box center [327, 407] width 23 height 18
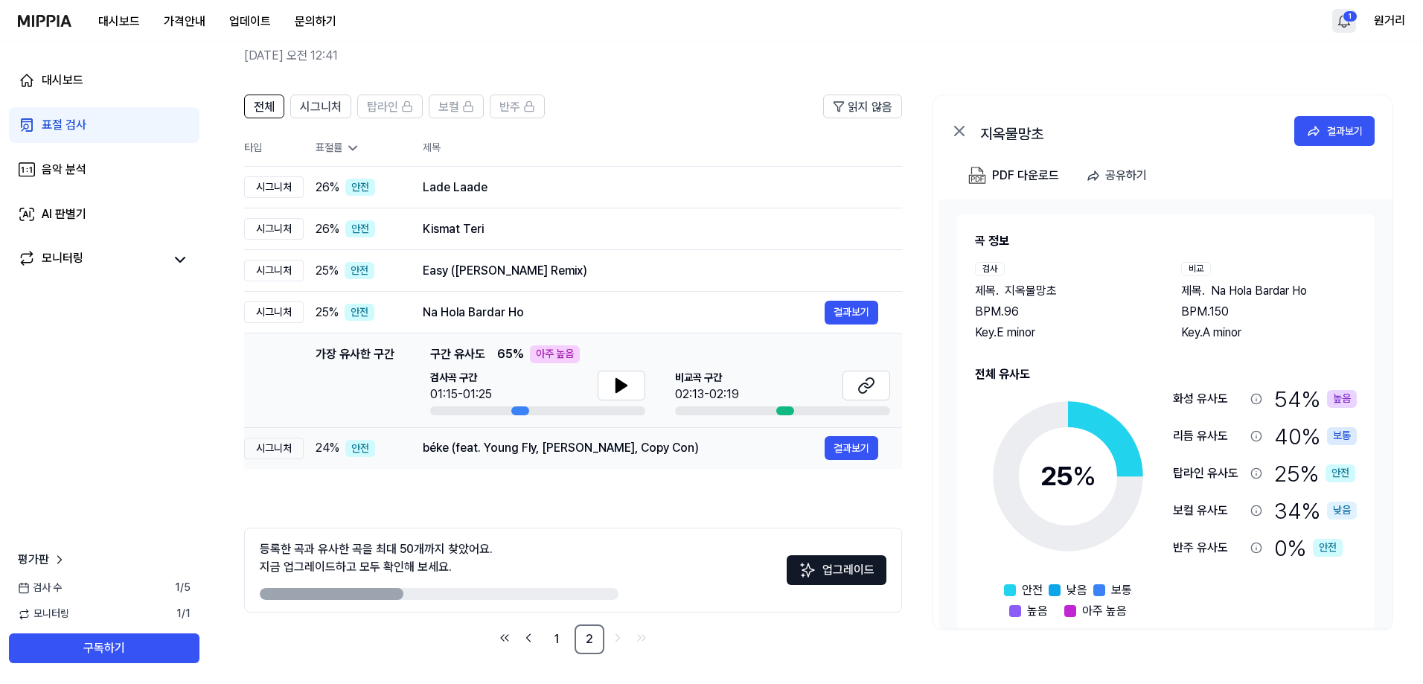
click at [319, 443] on span "24 %" at bounding box center [328, 448] width 24 height 18
